Goal: Task Accomplishment & Management: Manage account settings

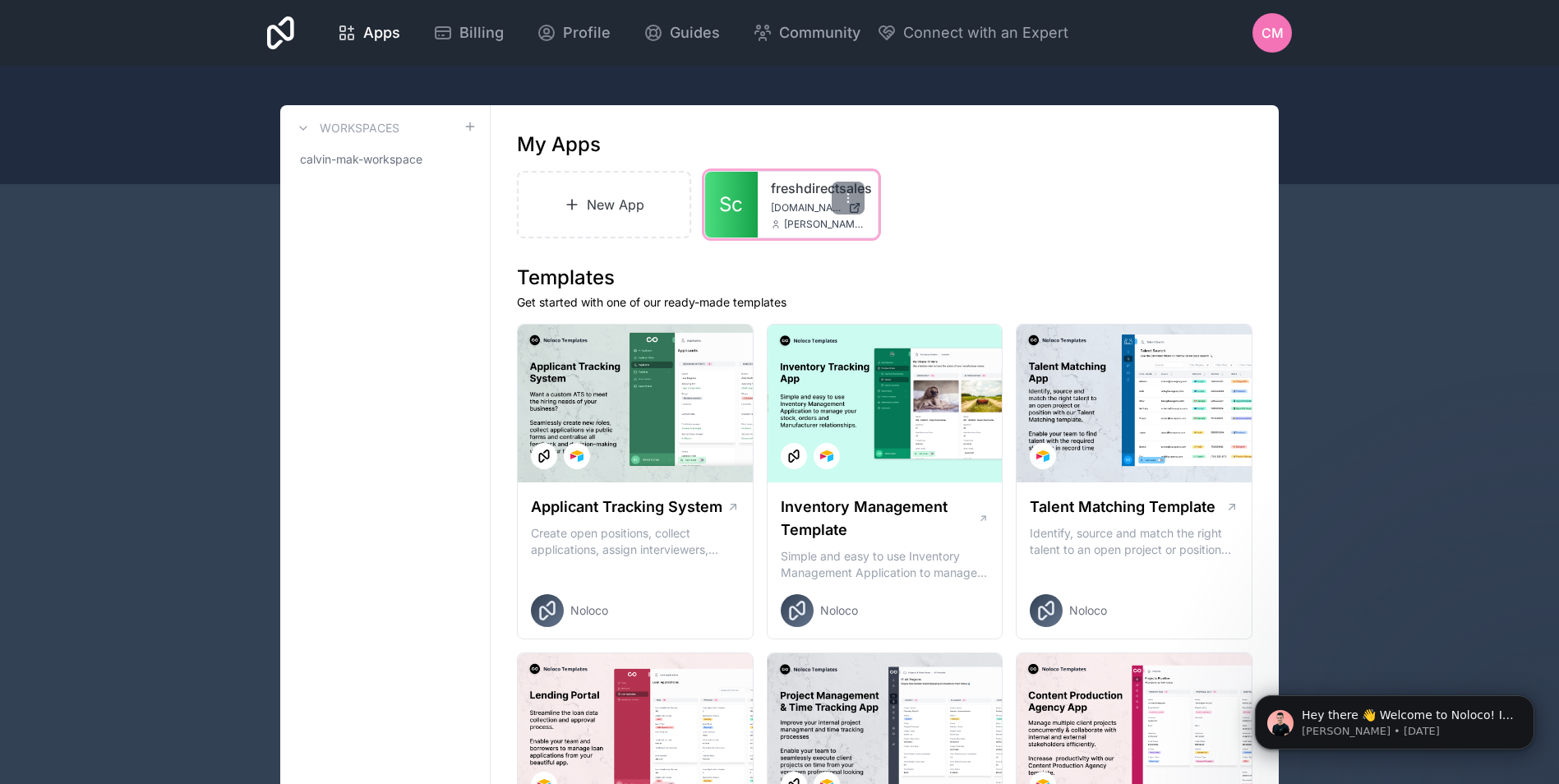
click at [723, 183] on link "Sc" at bounding box center [731, 205] width 53 height 65
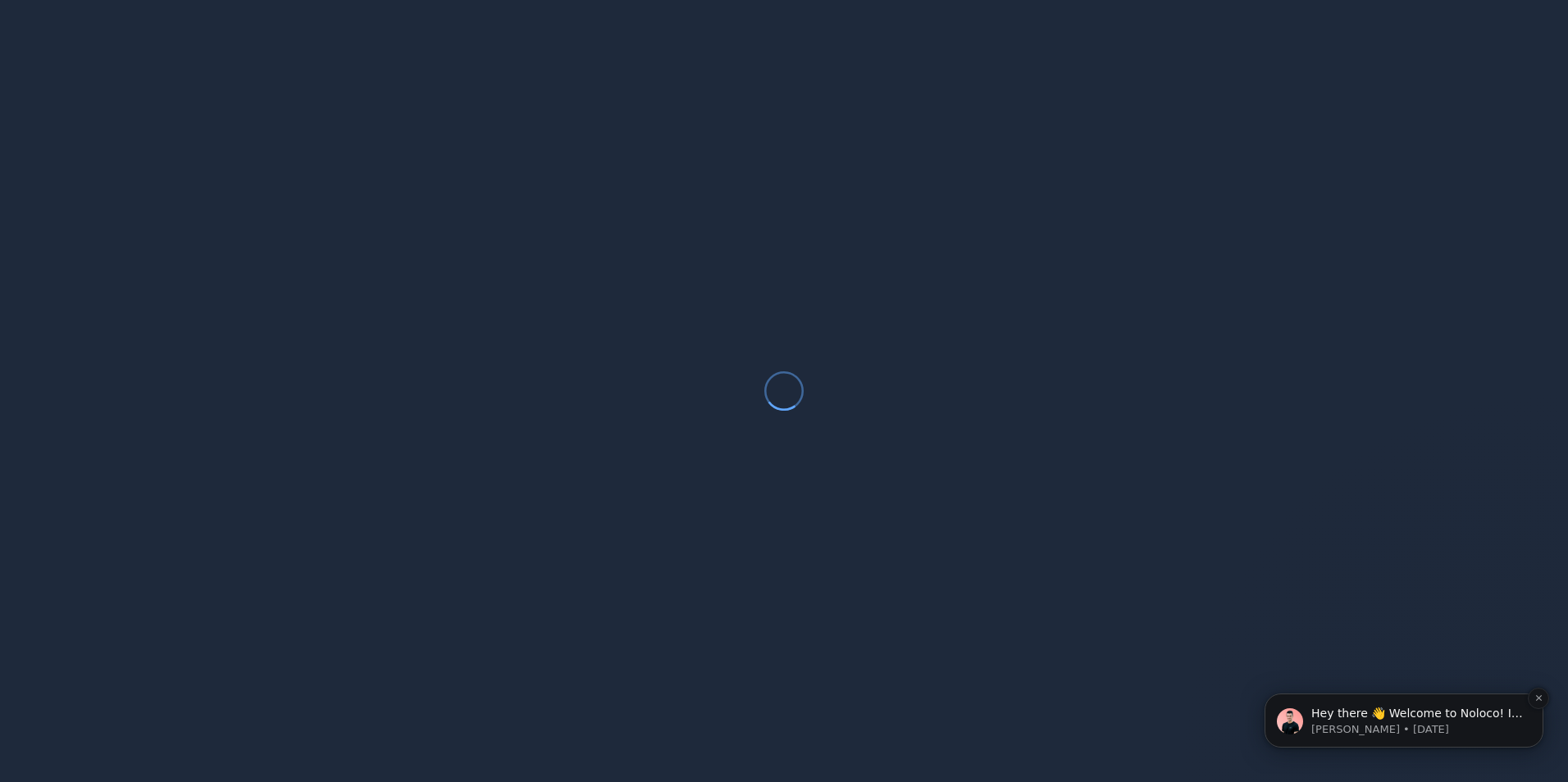
click at [1338, 715] on p "Hey there 👋 Welcome to Noloco! If you have any questions, just reply to this me…" at bounding box center [1417, 714] width 212 height 17
